Goal: Navigation & Orientation: Go to known website

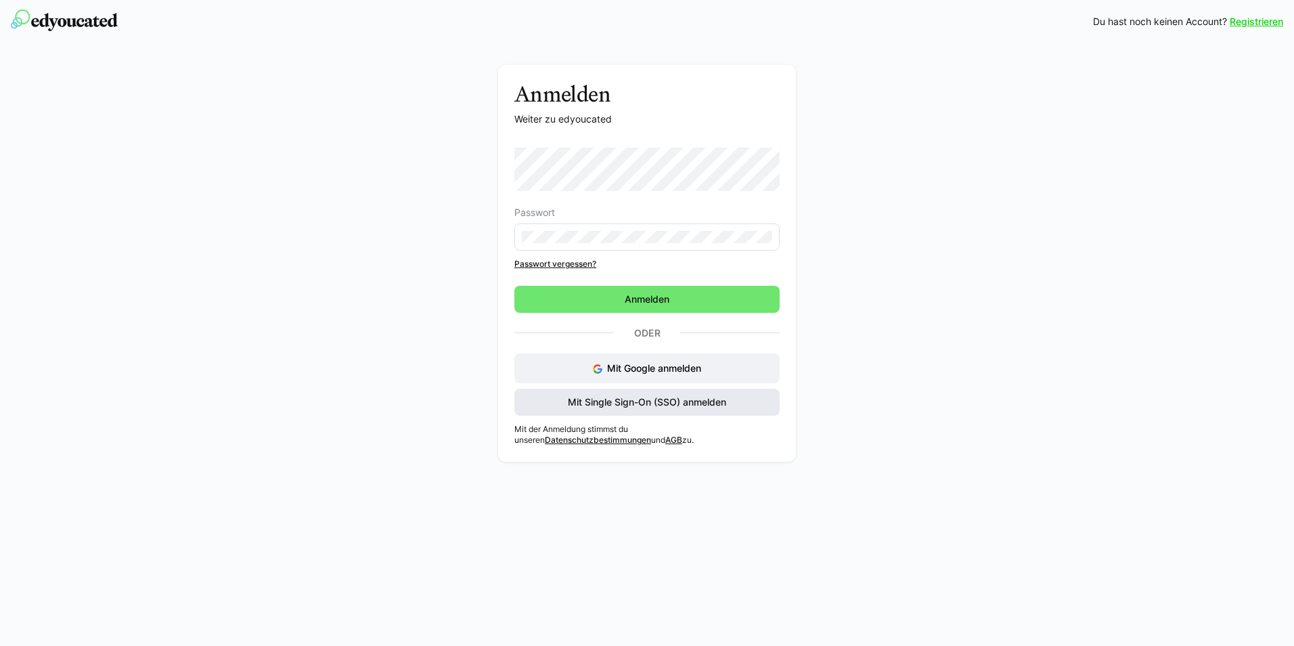
click at [671, 410] on span "Mit Single Sign-On (SSO) anmelden" at bounding box center [647, 402] width 265 height 27
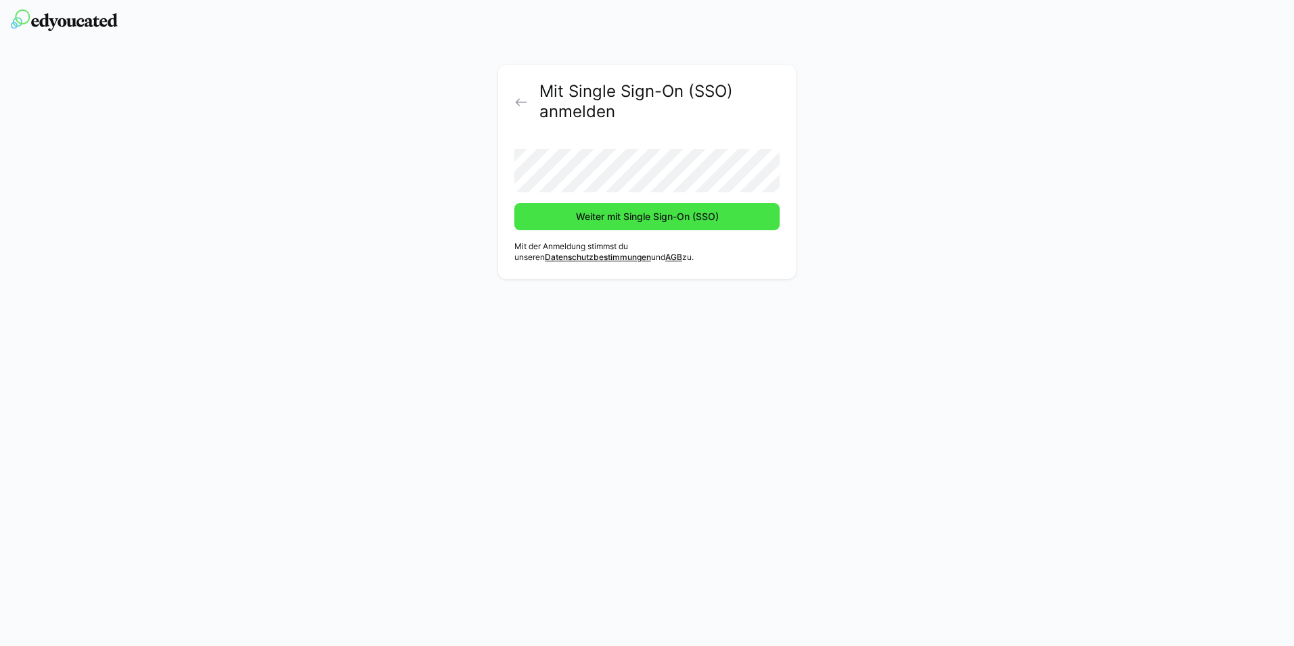
click at [619, 223] on span "Weiter mit Single Sign-On (SSO)" at bounding box center [647, 216] width 265 height 27
